Goal: Task Accomplishment & Management: Complete application form

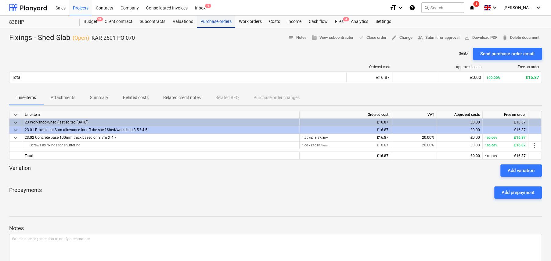
click at [217, 21] on div "Purchase orders" at bounding box center [216, 22] width 38 height 12
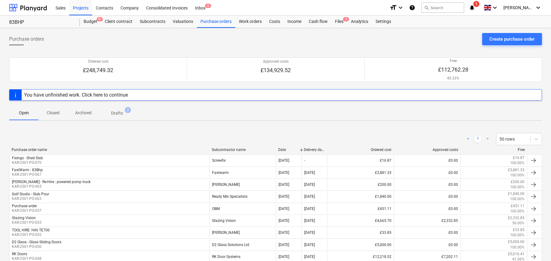
click at [115, 110] on p "Drafts" at bounding box center [117, 113] width 12 height 6
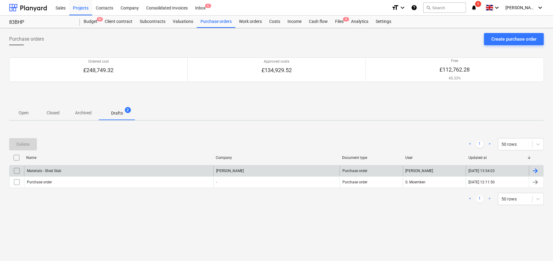
click at [76, 171] on div "Materials - Shed Slab" at bounding box center [118, 171] width 189 height 10
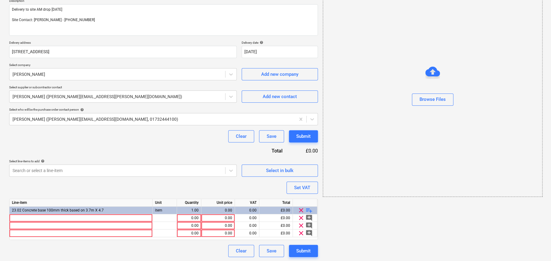
scroll to position [74, 0]
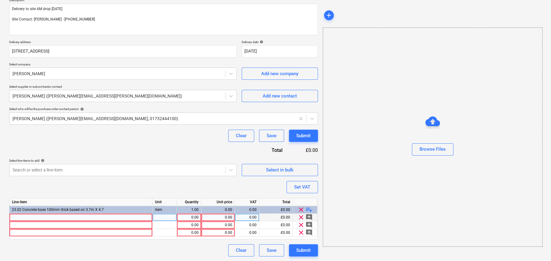
click at [80, 217] on div at bounding box center [80, 217] width 143 height 8
type textarea "x"
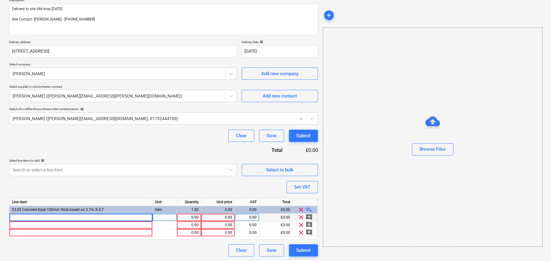
type input "938169 BALLAST BULK BAG"
type textarea "x"
type input "EA"
type textarea "x"
type input "40"
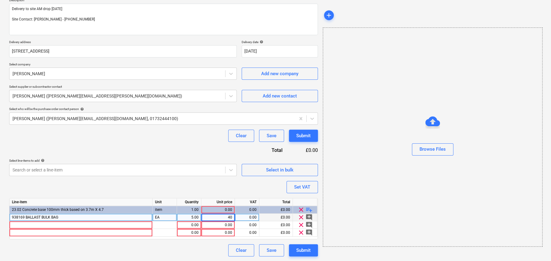
type textarea "x"
type input "20"
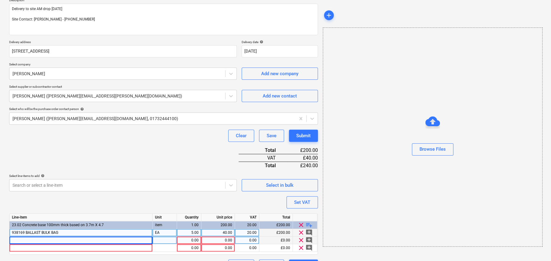
click at [50, 238] on div at bounding box center [80, 240] width 143 height 8
type textarea "x"
type input "250294 BLUE CIRCLE MASTERCRETE CEMENT IN PLASTIC BAGS 25KG 32.5R"
type textarea "x"
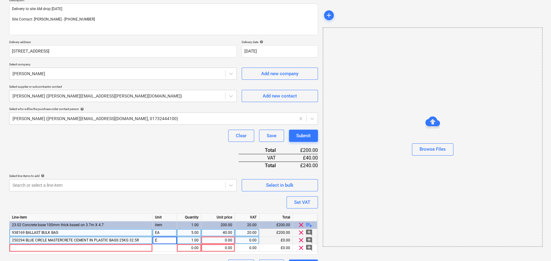
type input "EA"
type textarea "x"
type input "30"
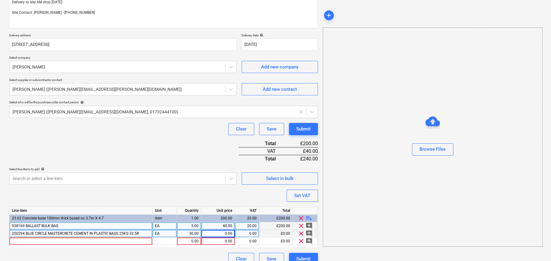
scroll to position [89, 0]
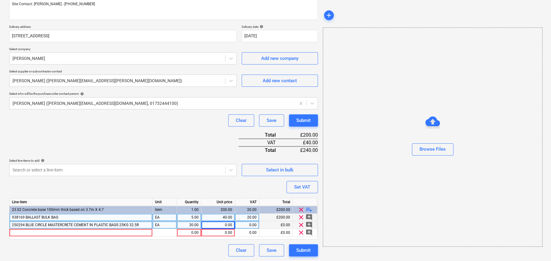
type textarea "x"
click at [225, 223] on div "0.00" at bounding box center [218, 225] width 28 height 8
type input "5.74"
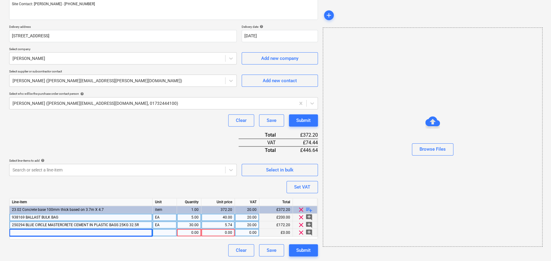
click at [79, 230] on div at bounding box center [80, 233] width 143 height 8
type textarea "x"
type input "206905 C24 KILN DRIED REGULARISED TIMBER TREATED 47X100MMX2.4M"
type textarea "x"
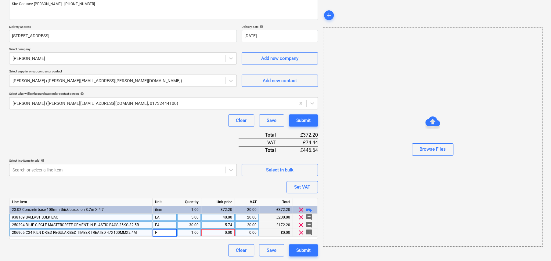
type input "EA"
click at [229, 232] on div "0.00" at bounding box center [218, 233] width 28 height 8
type textarea "x"
type input "4.9"
type textarea "x"
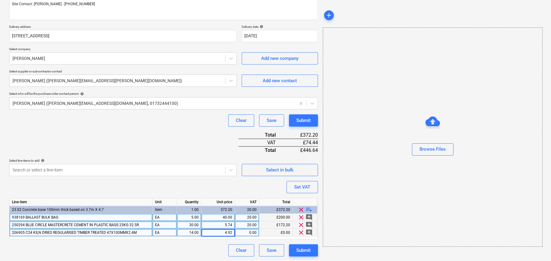
type input "4.928"
type textarea "x"
type input "20"
click at [227, 231] on div "4.93" at bounding box center [218, 233] width 28 height 8
click at [231, 230] on input "4.928" at bounding box center [217, 232] width 33 height 7
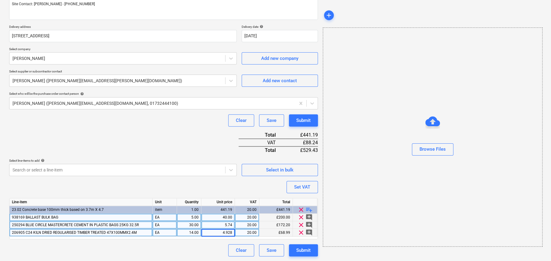
type textarea "x"
type input "4.224"
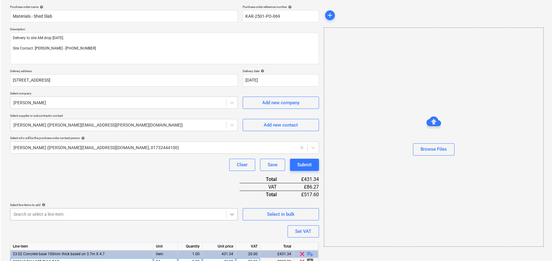
scroll to position [89, 0]
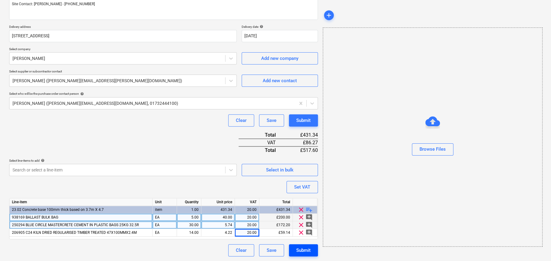
click at [306, 248] on div "Submit" at bounding box center [303, 250] width 14 height 8
type textarea "x"
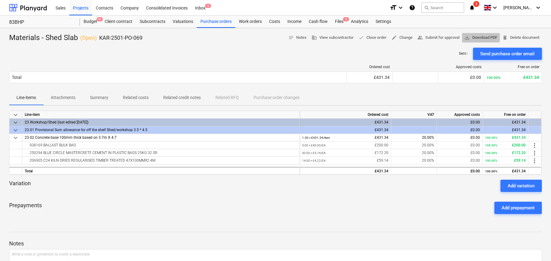
click at [475, 38] on span "save_alt Download PDF" at bounding box center [480, 37] width 33 height 7
click at [140, 61] on div "Ordered cost Approved costs Free on order Total £431.34 £0.00 100.00% £431.34 P…" at bounding box center [275, 75] width 533 height 31
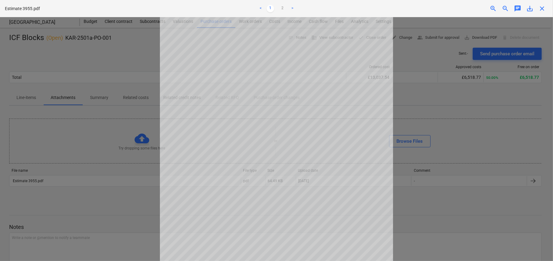
scroll to position [1, 0]
